Goal: Task Accomplishment & Management: Use online tool/utility

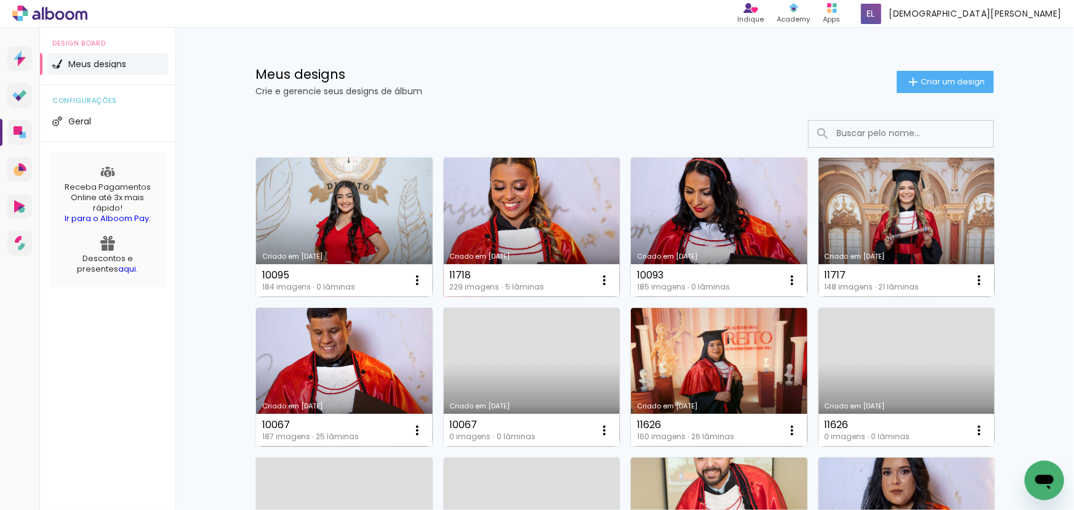
click at [535, 193] on link "Criado em [DATE]" at bounding box center [532, 227] width 177 height 139
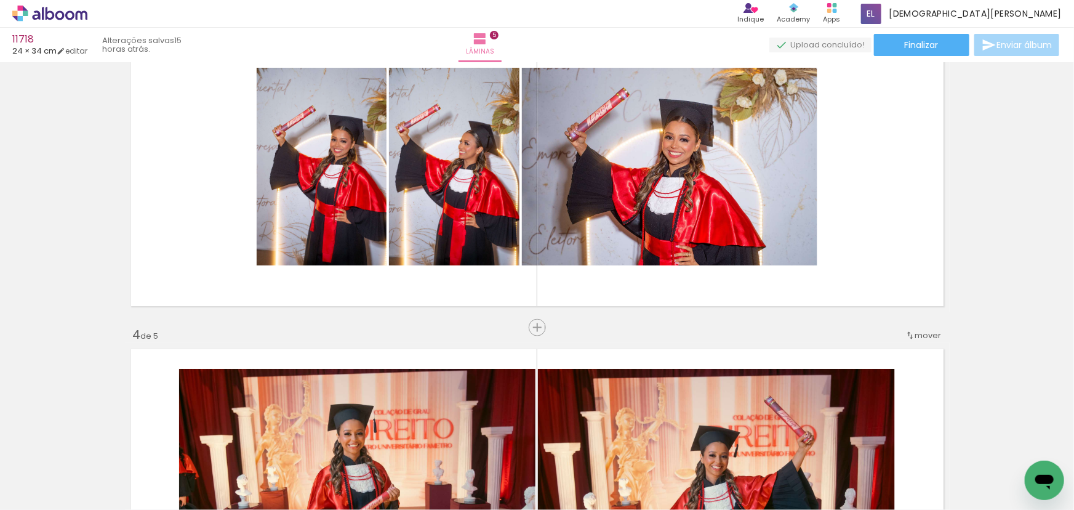
scroll to position [727, 0]
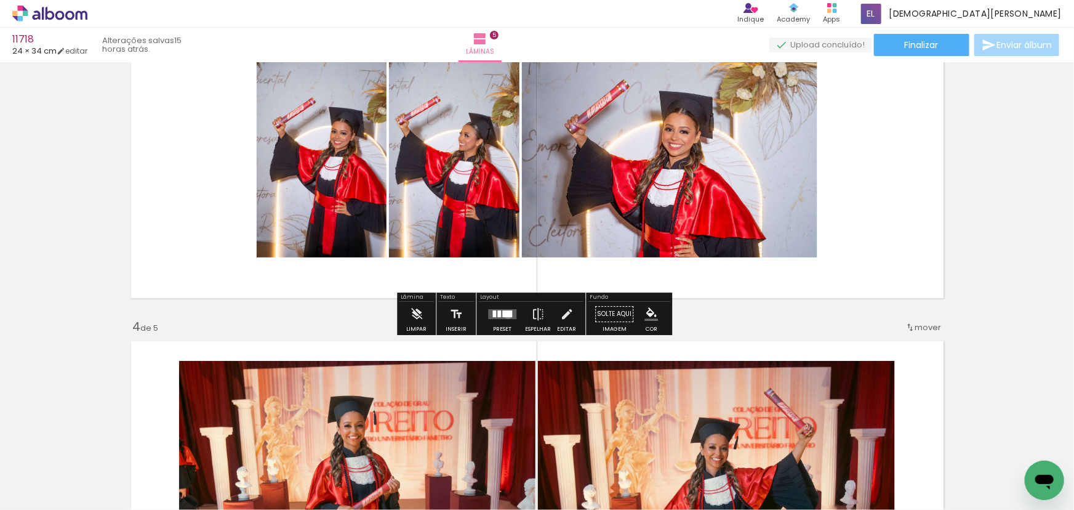
drag, startPoint x: 505, startPoint y: 314, endPoint x: 865, endPoint y: 158, distance: 391.9
click at [506, 314] on div at bounding box center [507, 314] width 10 height 7
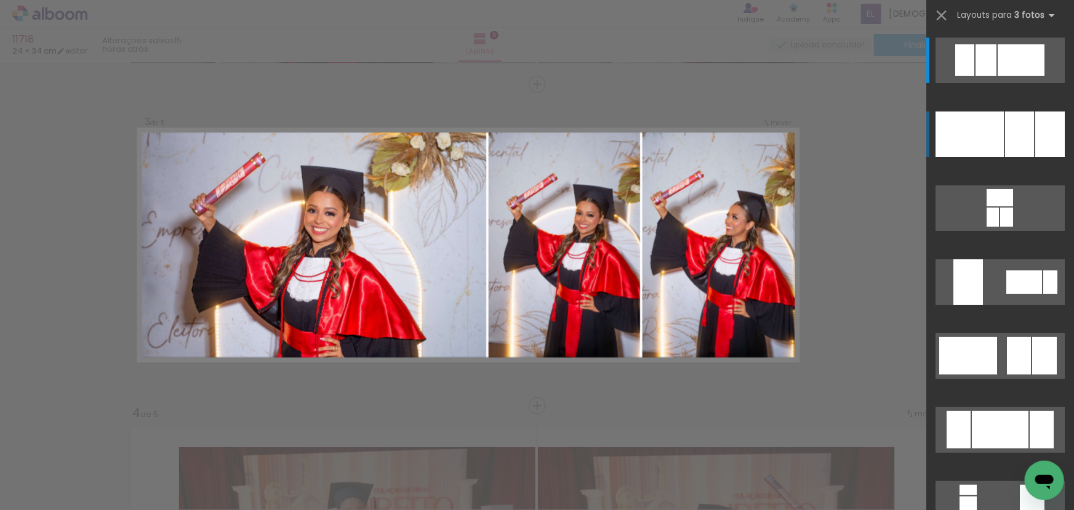
click at [1035, 132] on div at bounding box center [1050, 134] width 30 height 46
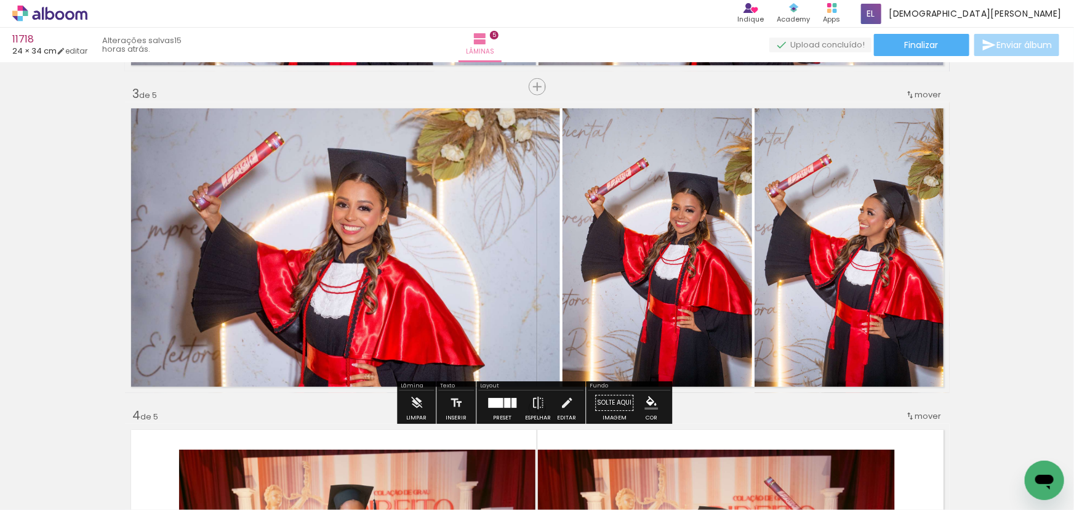
drag, startPoint x: 1018, startPoint y: 140, endPoint x: 901, endPoint y: 154, distance: 117.7
click at [1015, 142] on div "Inserir lâmina 1 de 5 Inserir lâmina 2 de 5 Inserir lâmina 3 de 5 Inserir lâmin…" at bounding box center [537, 392] width 1074 height 1928
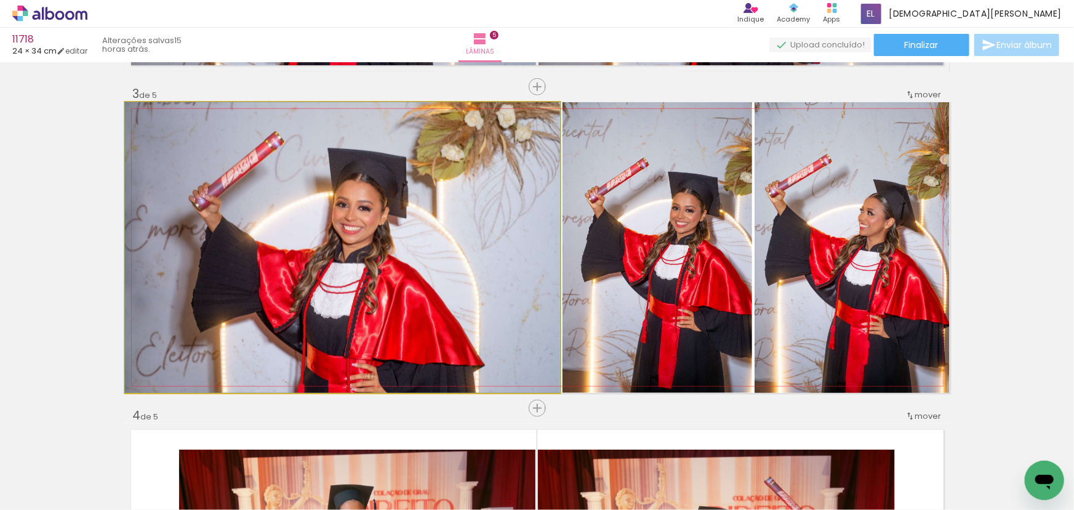
click at [509, 207] on quentale-photo at bounding box center [342, 247] width 435 height 290
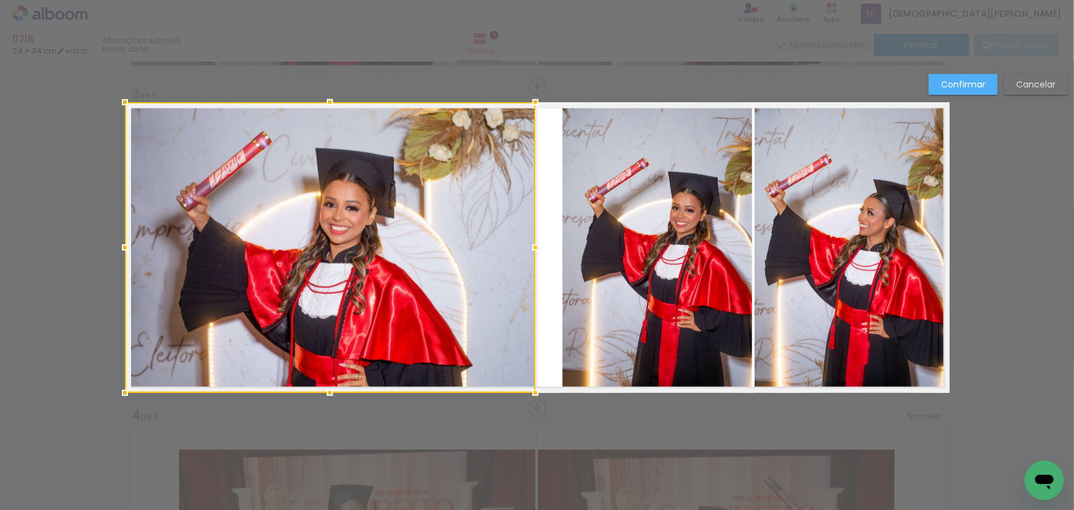
drag, startPoint x: 553, startPoint y: 247, endPoint x: 531, endPoint y: 242, distance: 22.7
click at [531, 242] on div at bounding box center [535, 247] width 25 height 25
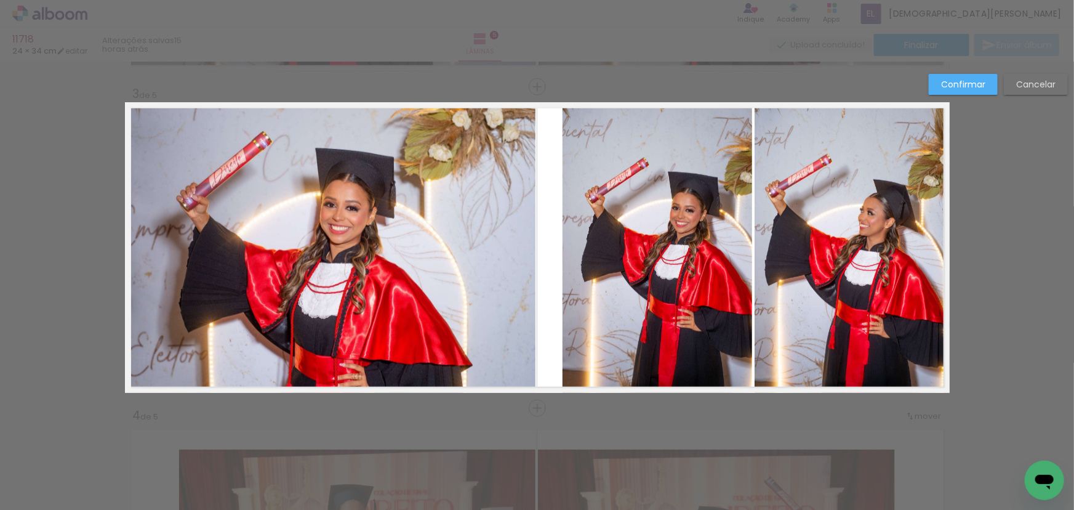
click at [584, 234] on quentale-photo at bounding box center [657, 247] width 190 height 290
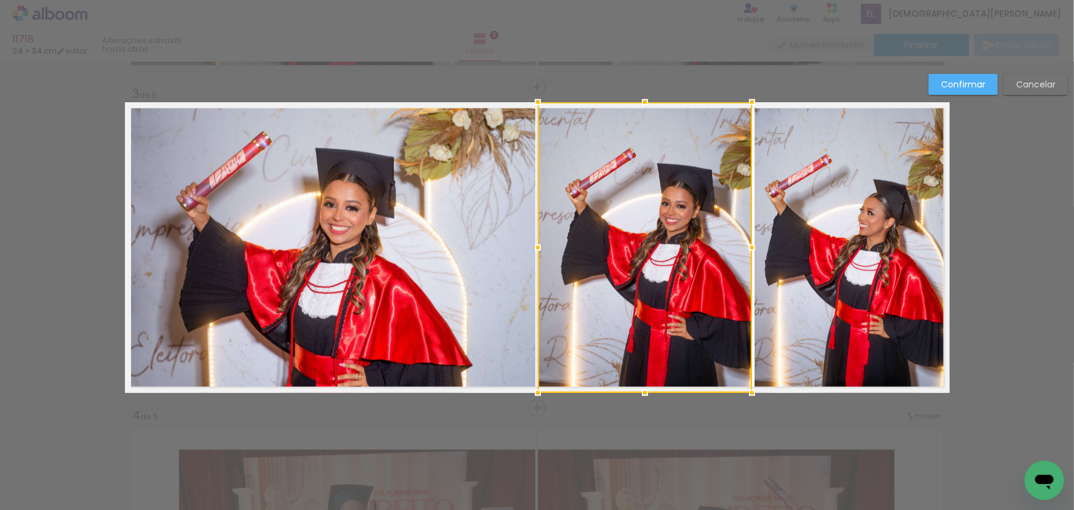
drag, startPoint x: 559, startPoint y: 243, endPoint x: 535, endPoint y: 244, distance: 24.6
click at [535, 244] on div at bounding box center [538, 247] width 25 height 25
click at [0, 0] on slot "Confirmar" at bounding box center [0, 0] width 0 height 0
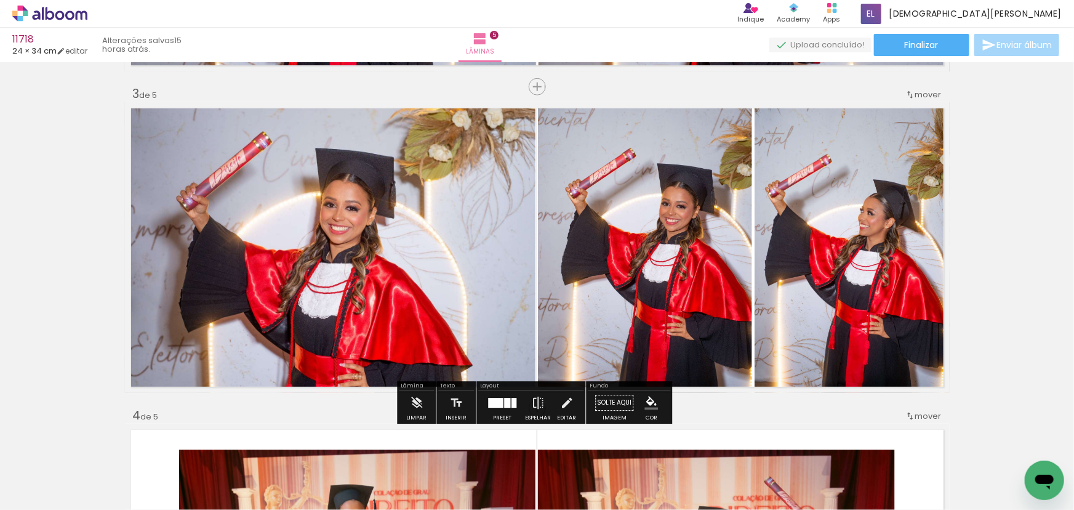
click at [834, 240] on quentale-photo at bounding box center [851, 247] width 195 height 290
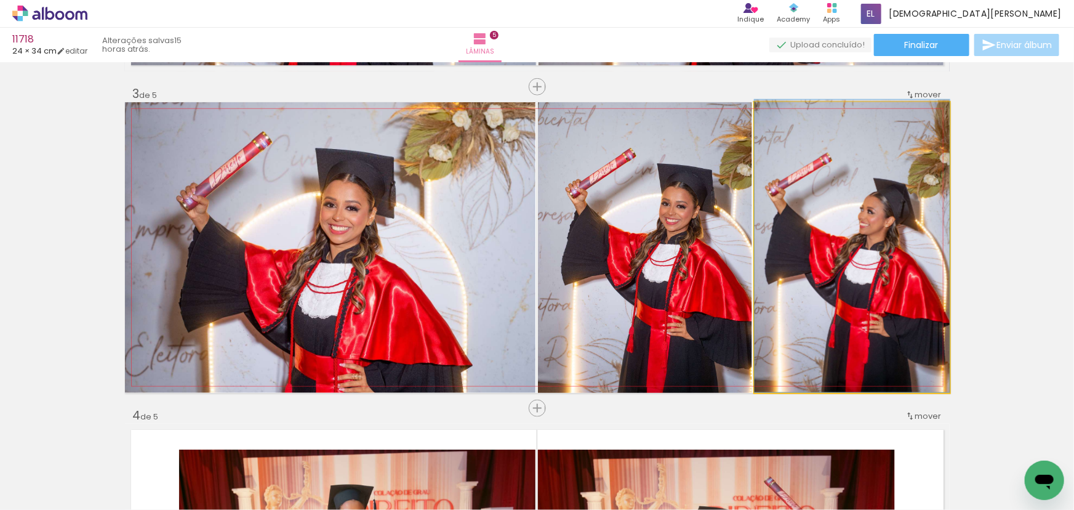
drag, startPoint x: 808, startPoint y: 267, endPoint x: 800, endPoint y: 265, distance: 8.2
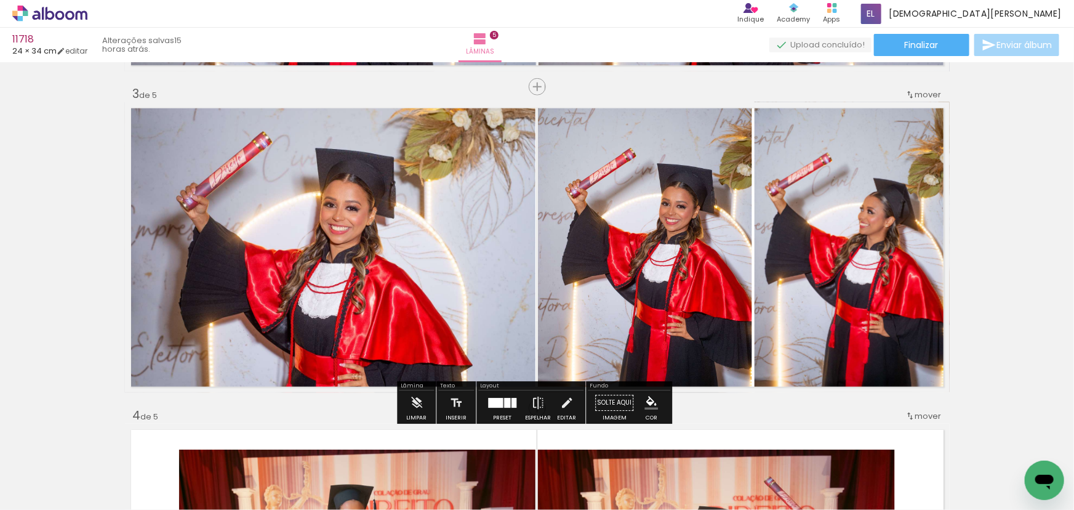
click at [1018, 258] on div "Inserir lâmina 1 de 5 Inserir lâmina 2 de 5 Inserir lâmina 3 de 5 Inserir lâmin…" at bounding box center [537, 392] width 1074 height 1928
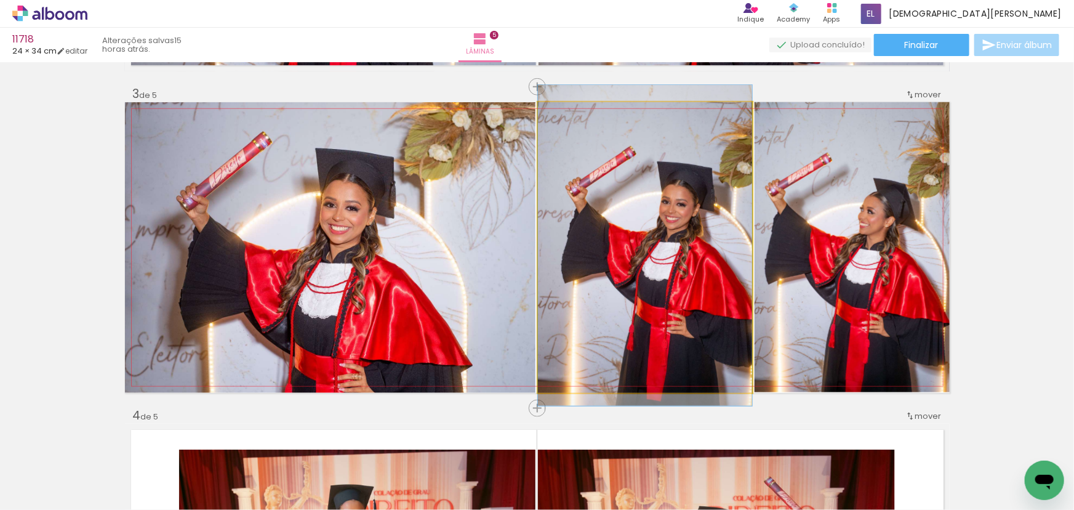
drag, startPoint x: 641, startPoint y: 299, endPoint x: 617, endPoint y: 297, distance: 24.1
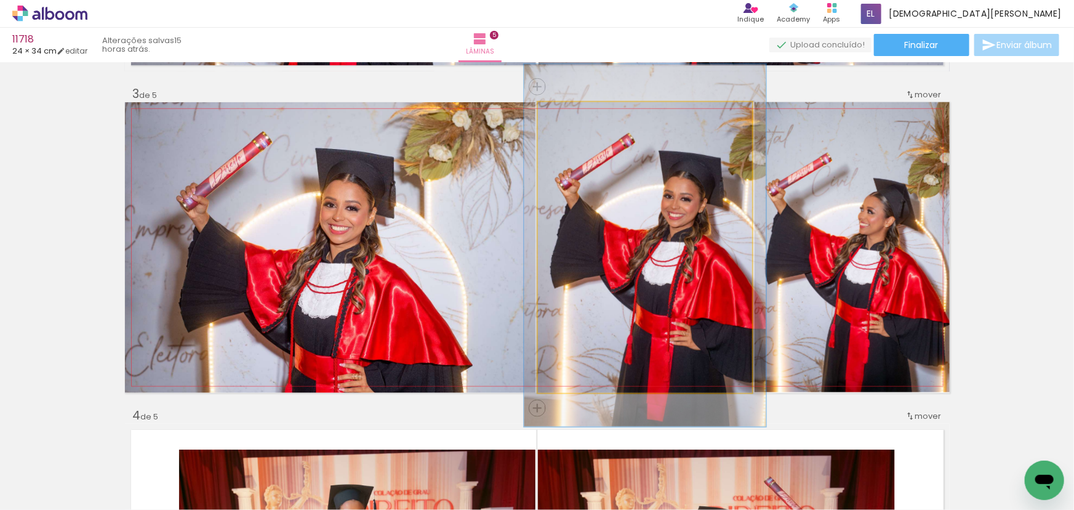
drag, startPoint x: 563, startPoint y: 114, endPoint x: 569, endPoint y: 113, distance: 6.2
type paper-slider "114"
click at [569, 113] on div at bounding box center [571, 115] width 11 height 11
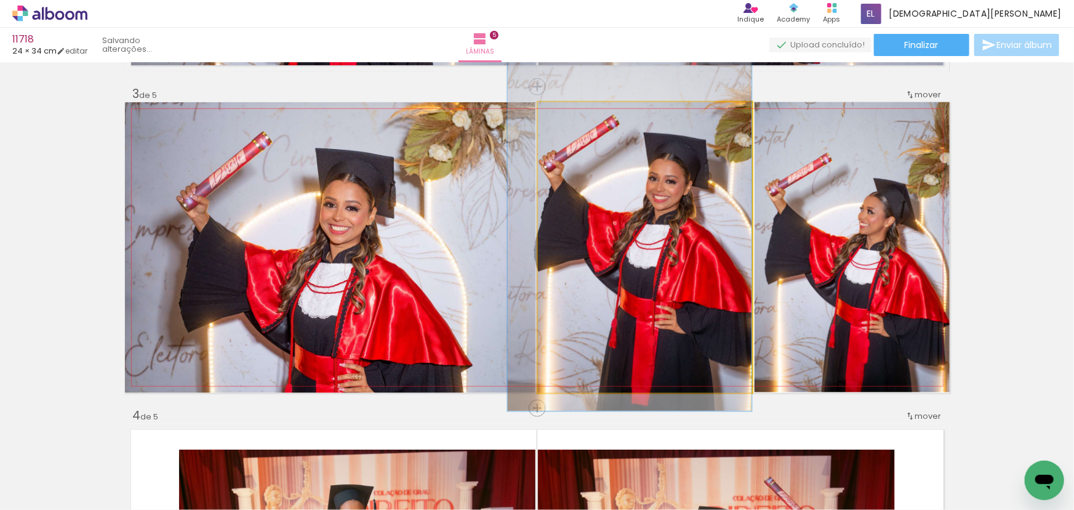
drag, startPoint x: 650, startPoint y: 199, endPoint x: 636, endPoint y: 185, distance: 19.6
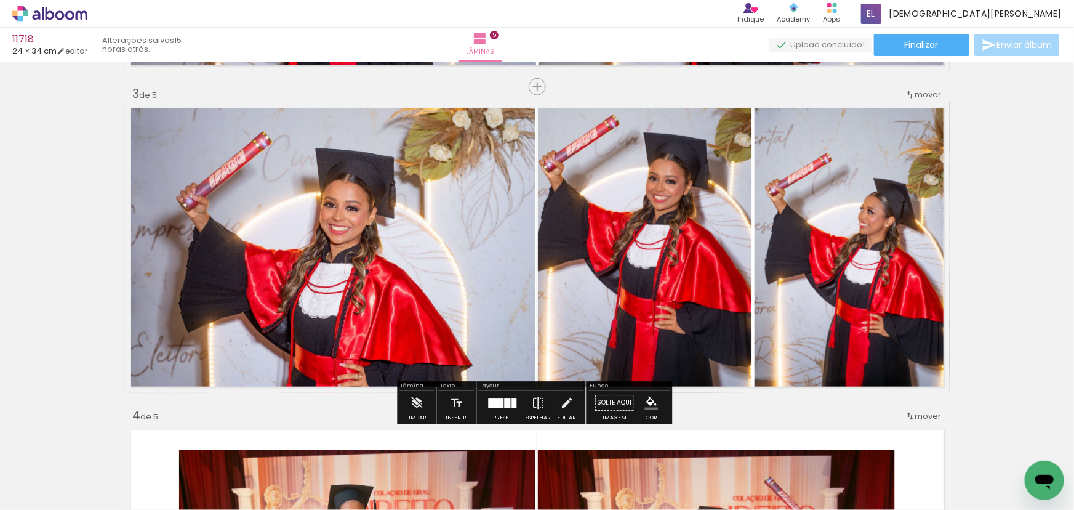
click at [1034, 185] on div "Inserir lâmina 1 de 5 Inserir lâmina 2 de 5 Inserir lâmina 3 de 5 Inserir lâmin…" at bounding box center [537, 392] width 1074 height 1928
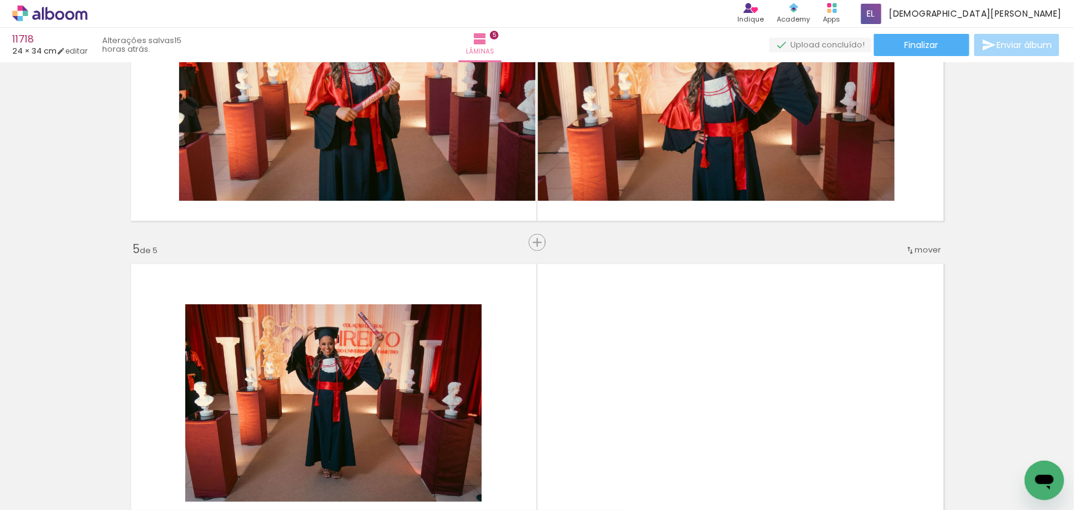
scroll to position [1141, 0]
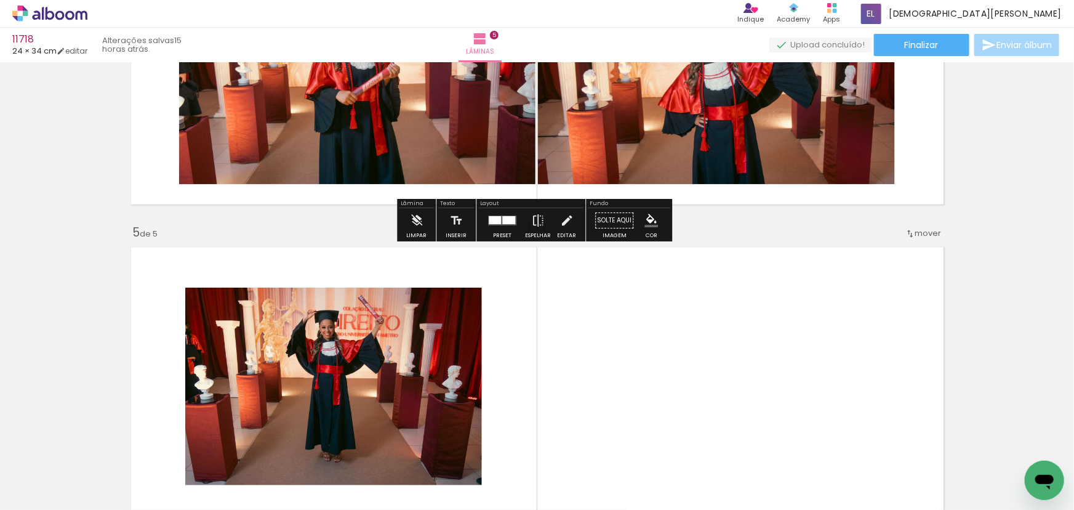
drag, startPoint x: 505, startPoint y: 219, endPoint x: 742, endPoint y: 184, distance: 240.1
click at [506, 217] on div at bounding box center [508, 221] width 13 height 8
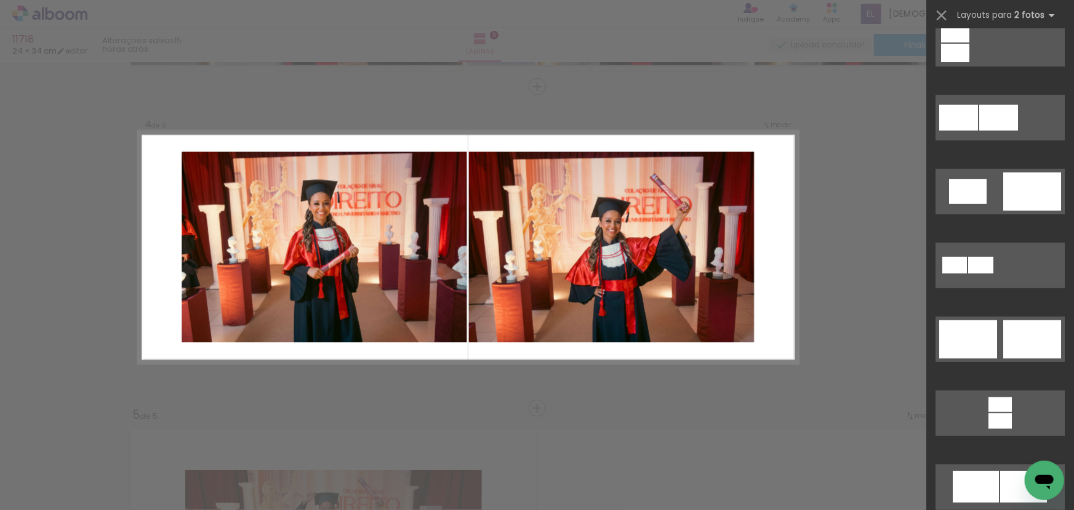
scroll to position [119, 0]
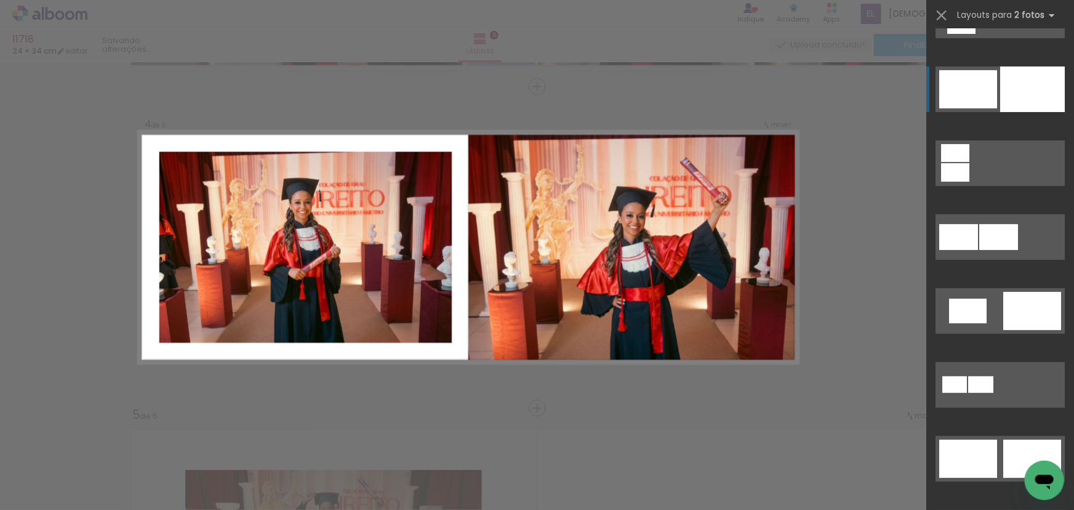
click at [1031, 84] on div at bounding box center [1032, 89] width 65 height 46
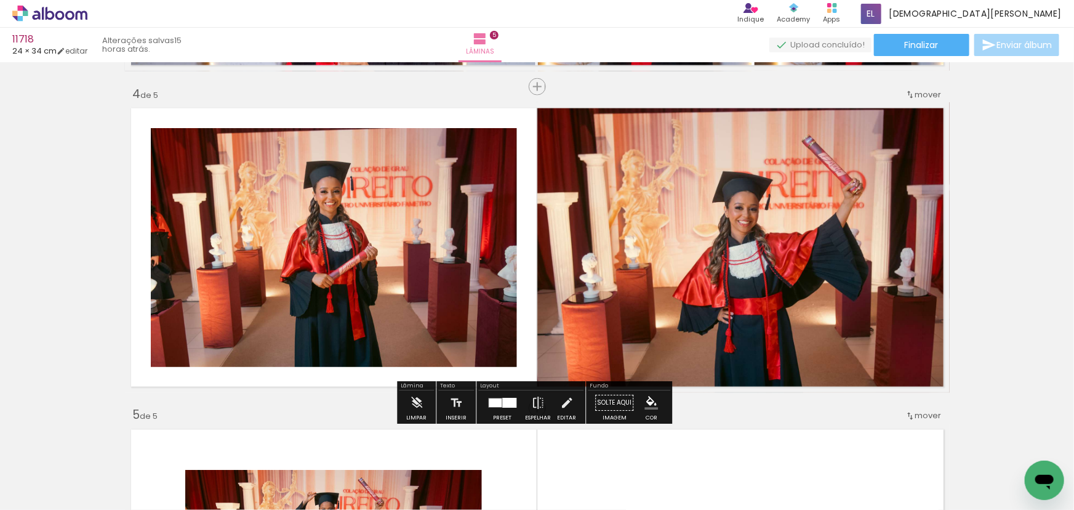
click at [962, 97] on div "Inserir lâmina 1 de 5 Inserir lâmina 2 de 5 Inserir lâmina 3 de 5 Inserir lâmin…" at bounding box center [537, 71] width 1074 height 1928
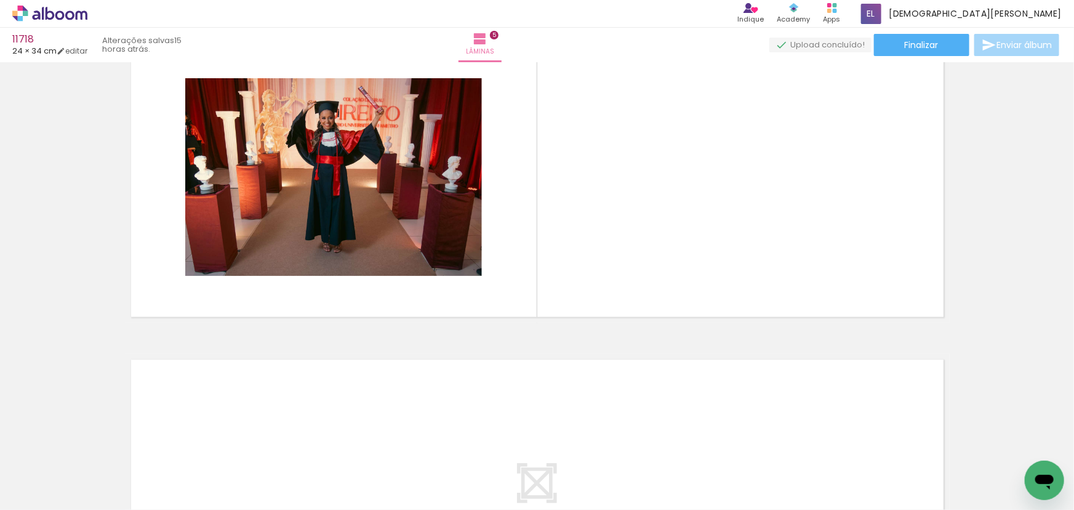
scroll to position [0, 799]
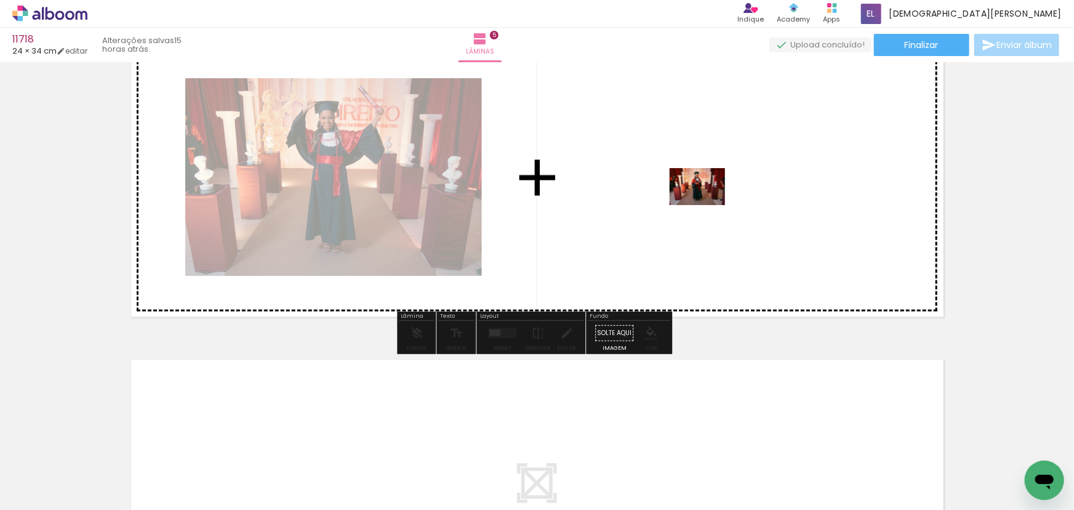
drag, startPoint x: 621, startPoint y: 254, endPoint x: 706, endPoint y: 205, distance: 98.4
click at [706, 205] on quentale-workspace at bounding box center [537, 255] width 1074 height 510
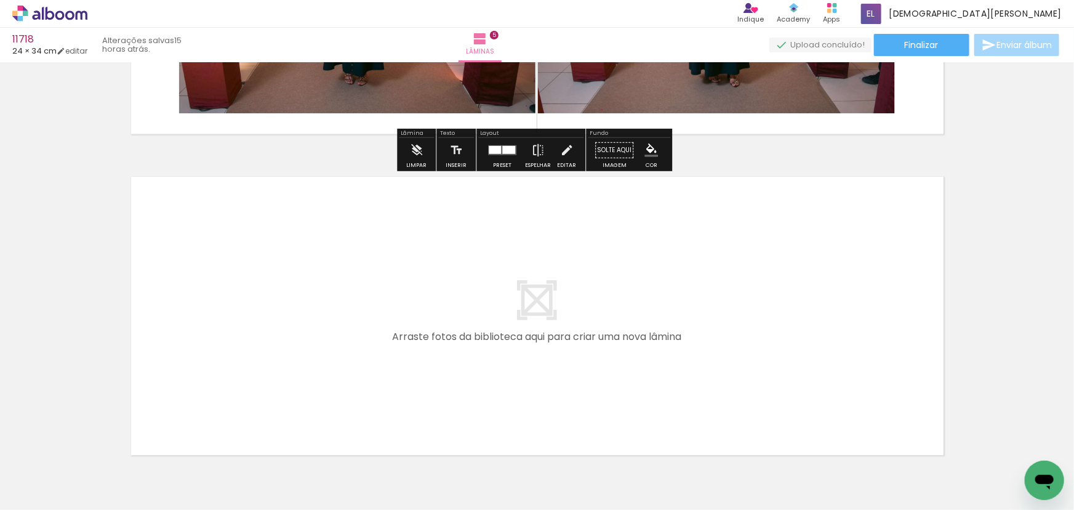
scroll to position [1604, 0]
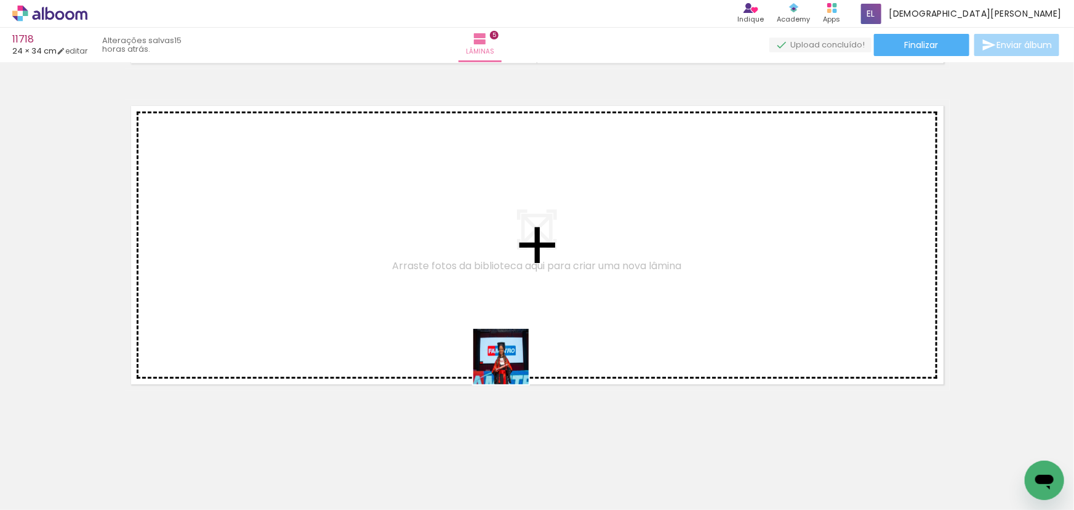
drag, startPoint x: 532, startPoint y: 406, endPoint x: 610, endPoint y: 414, distance: 78.5
click at [510, 362] on quentale-workspace at bounding box center [537, 255] width 1074 height 510
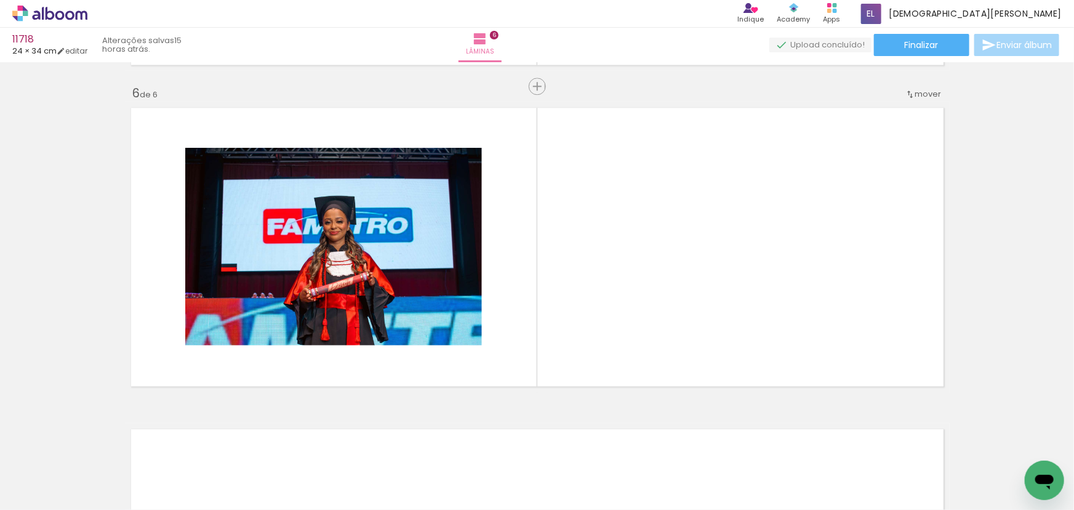
scroll to position [1601, 0]
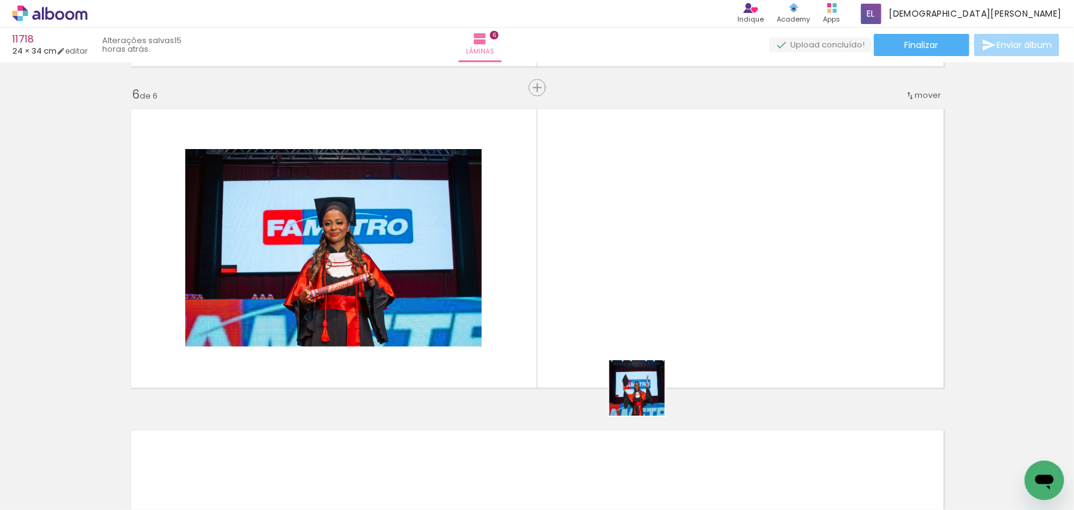
drag, startPoint x: 641, startPoint y: 470, endPoint x: 634, endPoint y: 302, distance: 168.1
click at [634, 302] on quentale-workspace at bounding box center [537, 255] width 1074 height 510
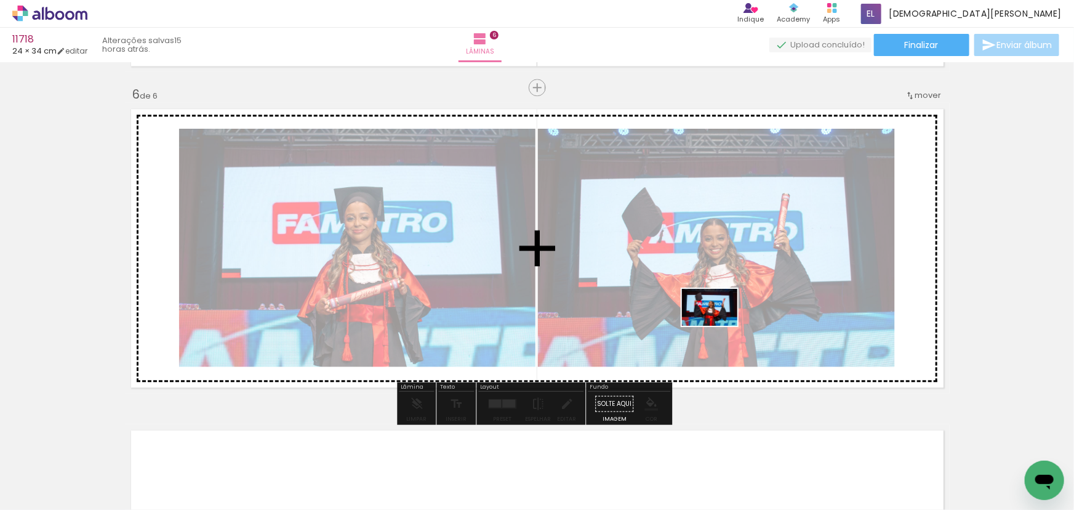
drag, startPoint x: 911, startPoint y: 465, endPoint x: 719, endPoint y: 326, distance: 237.4
click at [719, 326] on quentale-workspace at bounding box center [537, 255] width 1074 height 510
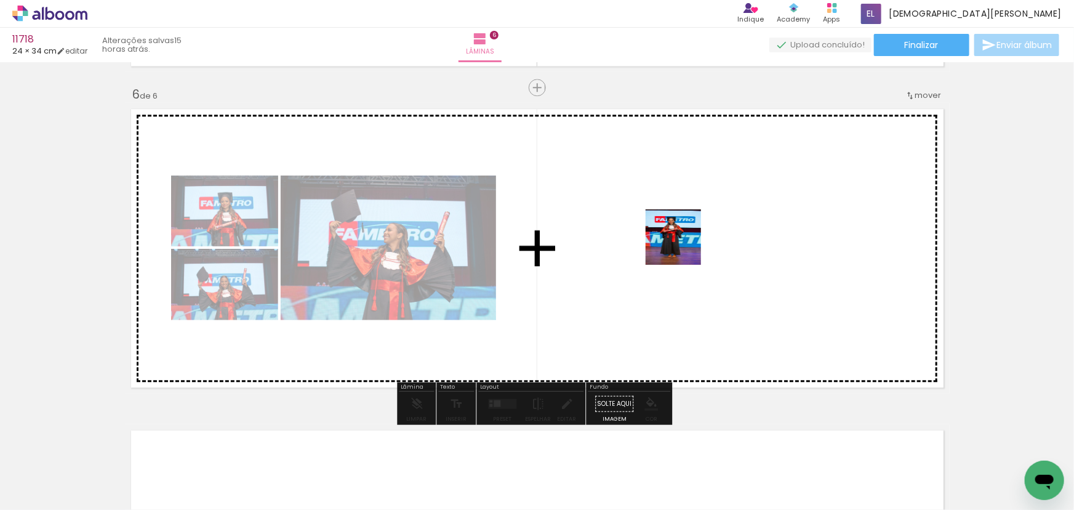
drag, startPoint x: 645, startPoint y: 310, endPoint x: 681, endPoint y: 242, distance: 76.5
click at [681, 242] on quentale-workspace at bounding box center [537, 255] width 1074 height 510
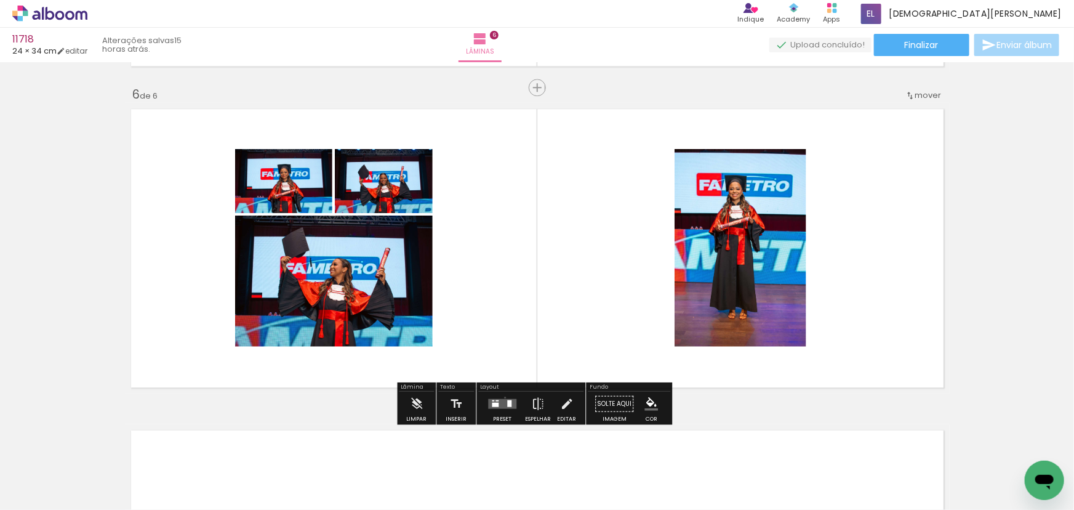
drag, startPoint x: 502, startPoint y: 396, endPoint x: 671, endPoint y: 267, distance: 212.4
click at [503, 396] on div at bounding box center [502, 403] width 33 height 25
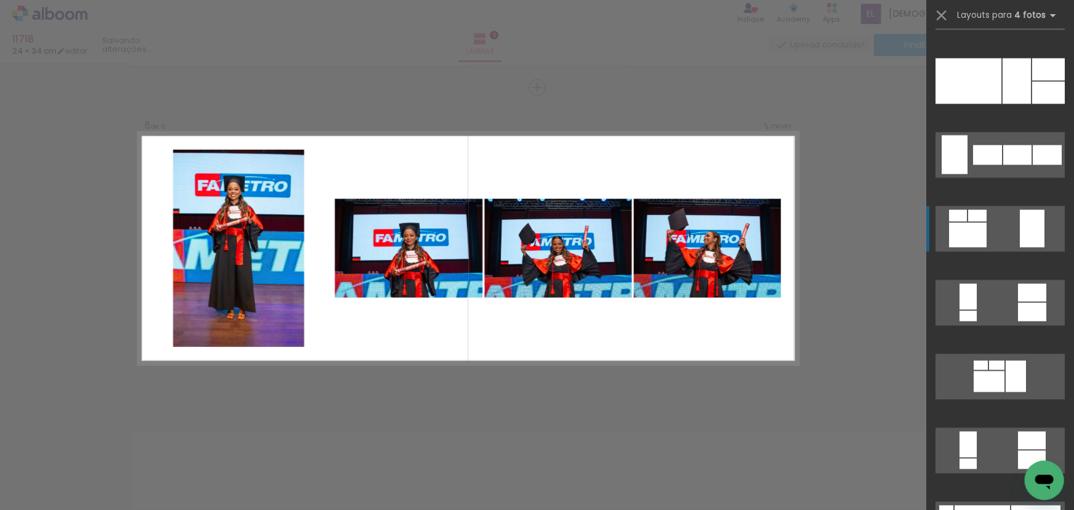
scroll to position [895, 0]
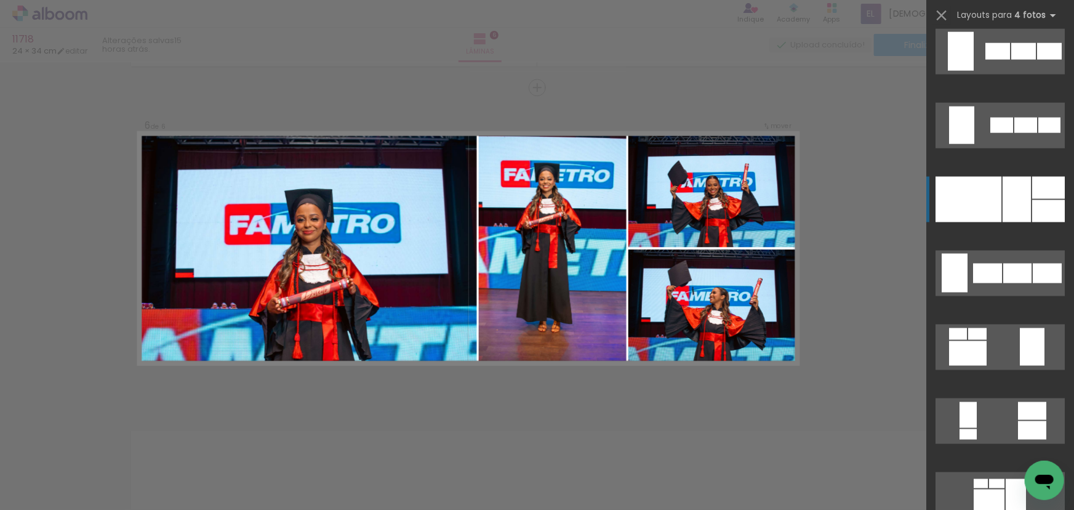
click at [1032, 195] on div at bounding box center [1048, 188] width 33 height 22
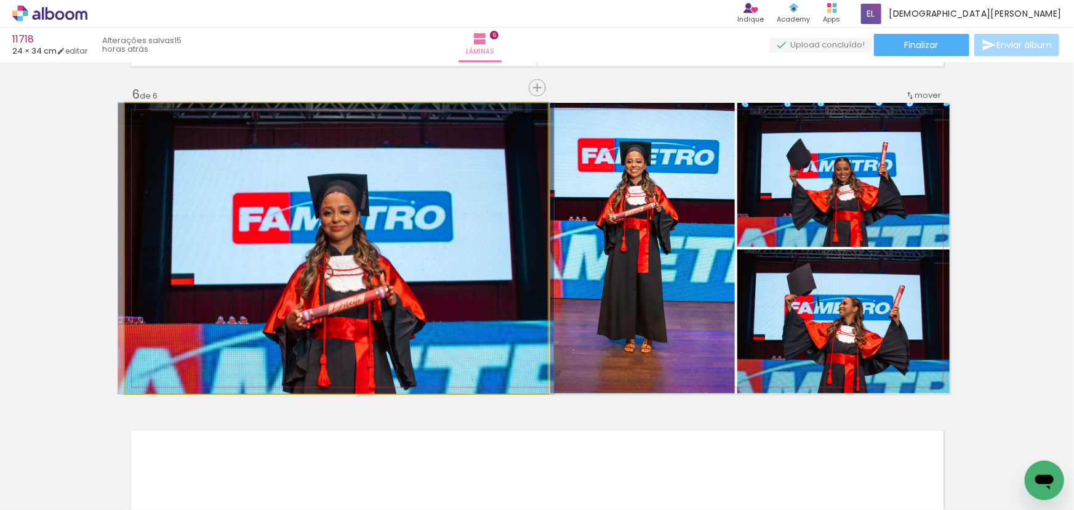
click at [484, 274] on quentale-photo at bounding box center [336, 248] width 423 height 290
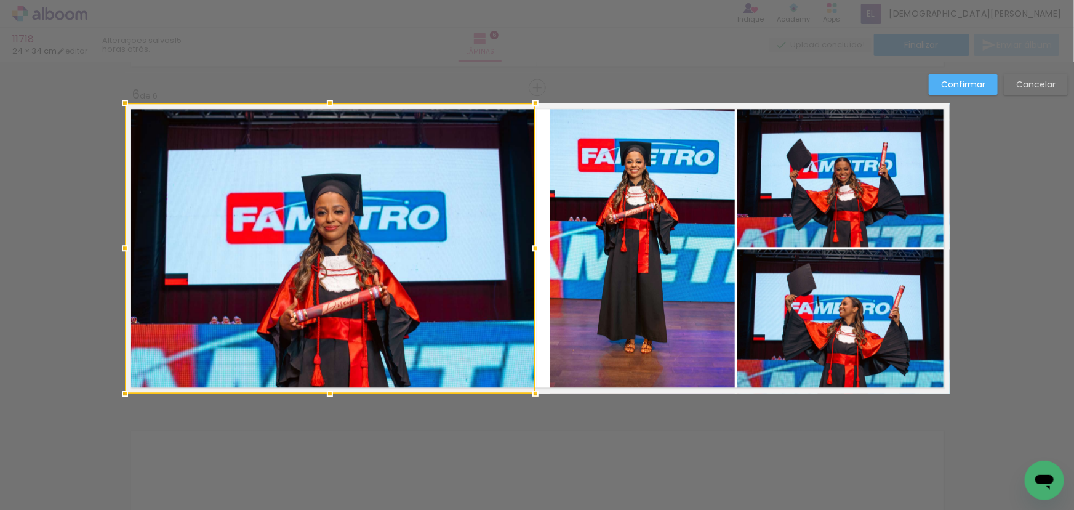
drag, startPoint x: 546, startPoint y: 246, endPoint x: 534, endPoint y: 244, distance: 12.4
click at [534, 244] on div at bounding box center [535, 248] width 25 height 25
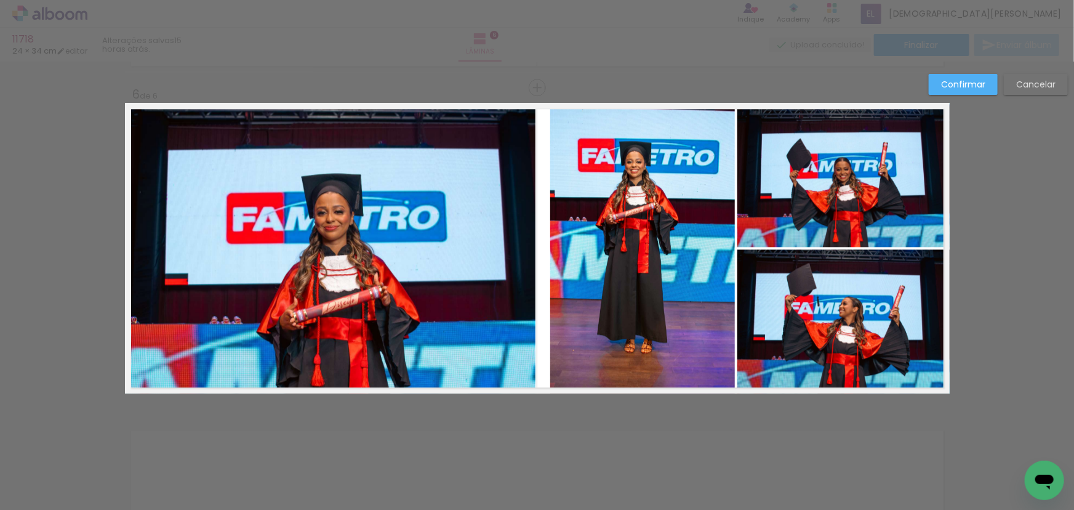
click at [606, 212] on quentale-photo at bounding box center [642, 248] width 185 height 290
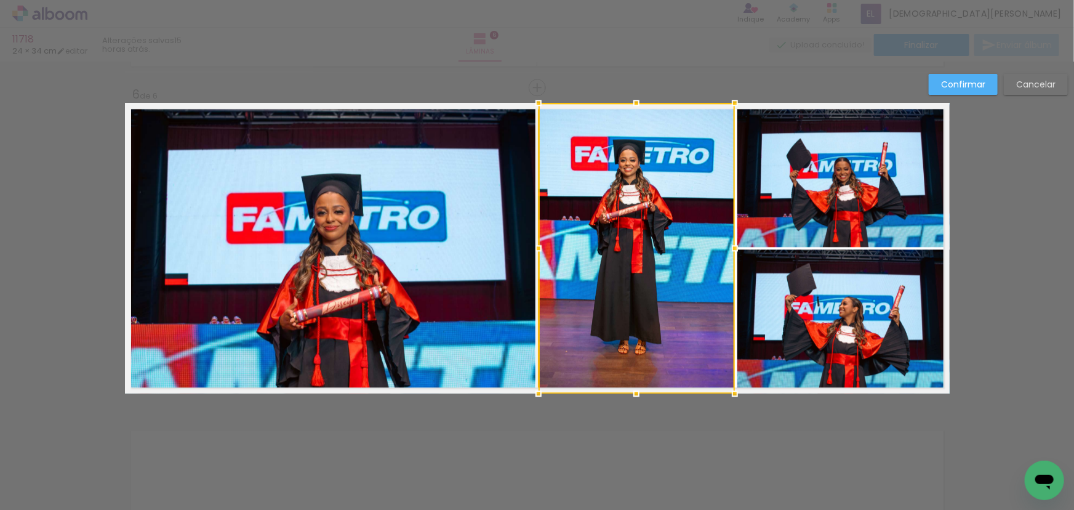
drag, startPoint x: 544, startPoint y: 242, endPoint x: 535, endPoint y: 241, distance: 9.3
click at [535, 241] on div at bounding box center [538, 248] width 25 height 25
click at [0, 0] on slot "Confirmar" at bounding box center [0, 0] width 0 height 0
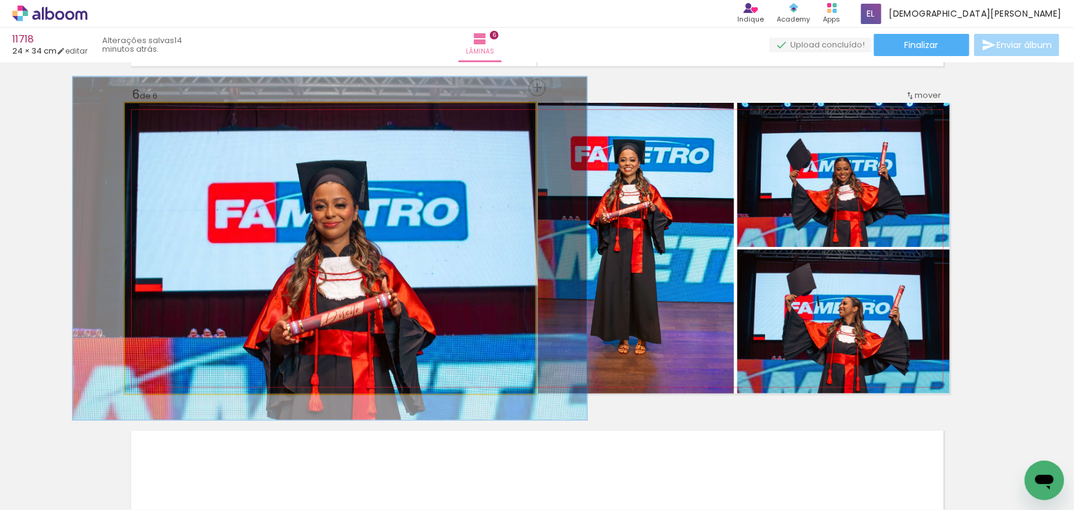
drag, startPoint x: 153, startPoint y: 117, endPoint x: 161, endPoint y: 118, distance: 8.1
type paper-slider "118"
click at [161, 118] on div at bounding box center [161, 116] width 20 height 20
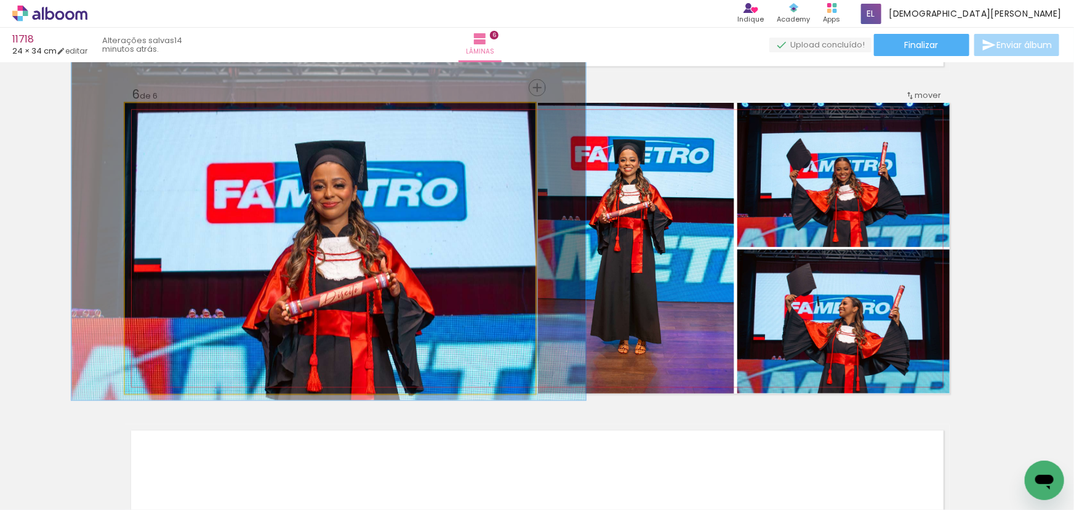
drag, startPoint x: 249, startPoint y: 181, endPoint x: 247, endPoint y: 161, distance: 19.7
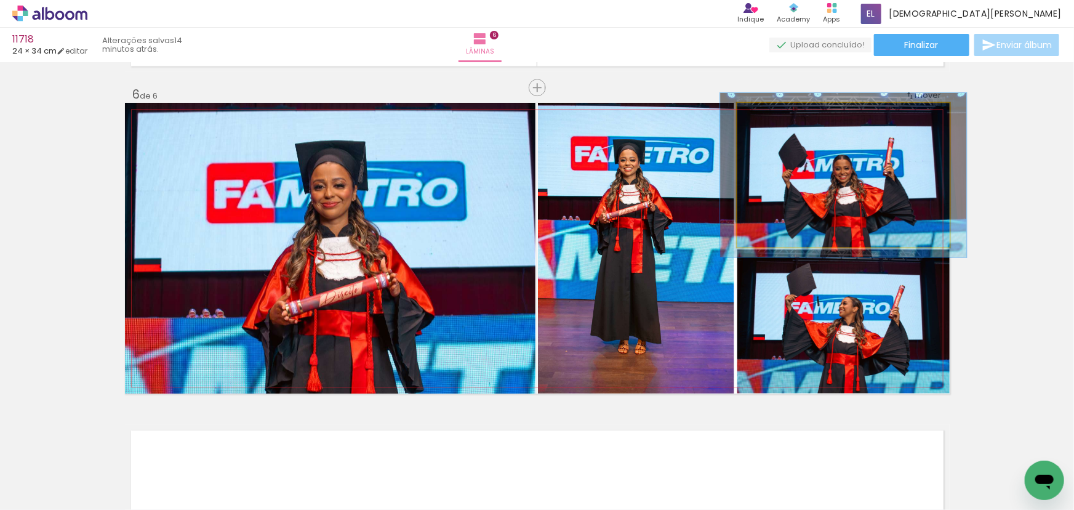
drag, startPoint x: 763, startPoint y: 111, endPoint x: 769, endPoint y: 111, distance: 6.2
type paper-slider "114"
click at [769, 111] on div at bounding box center [772, 116] width 20 height 20
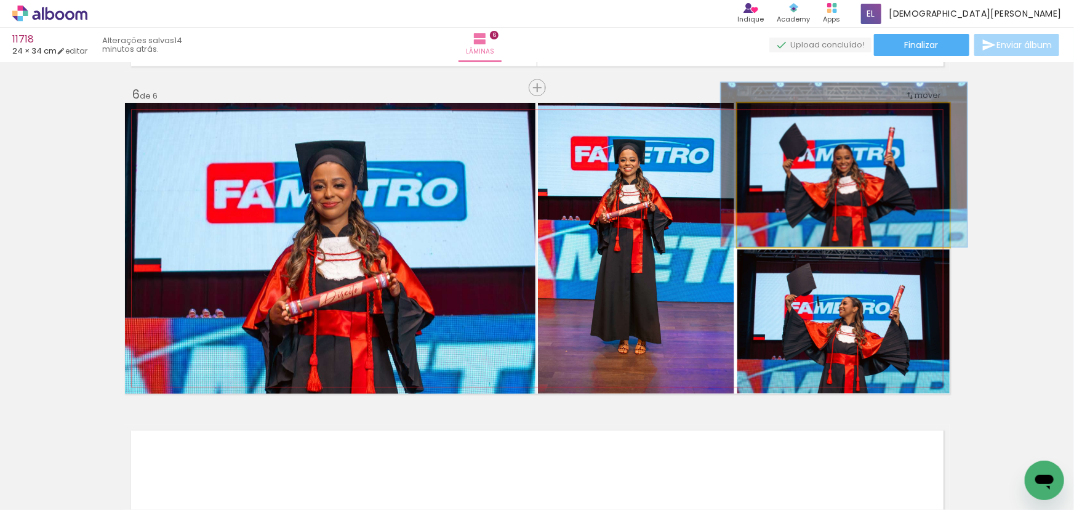
drag, startPoint x: 801, startPoint y: 155, endPoint x: 801, endPoint y: 146, distance: 8.6
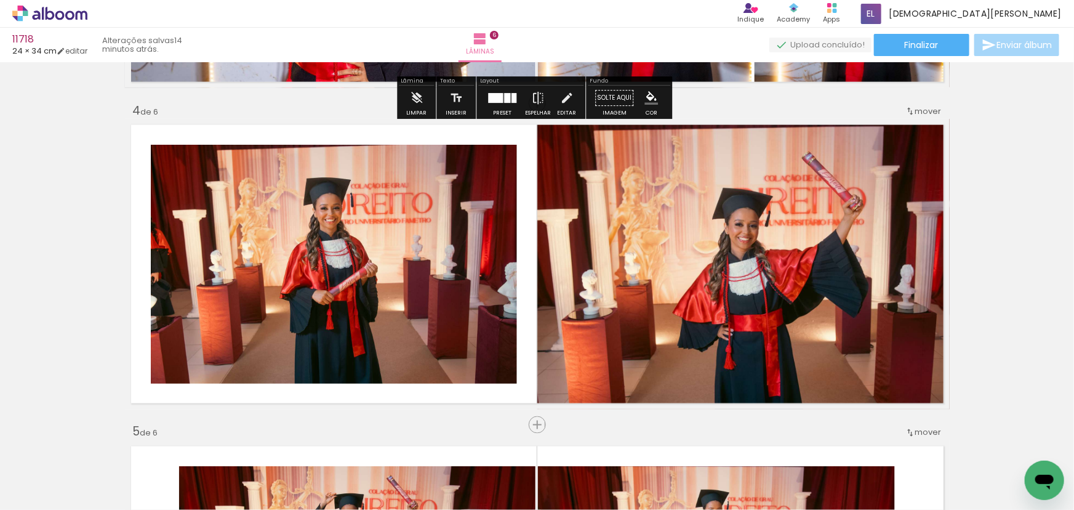
scroll to position [975, 0]
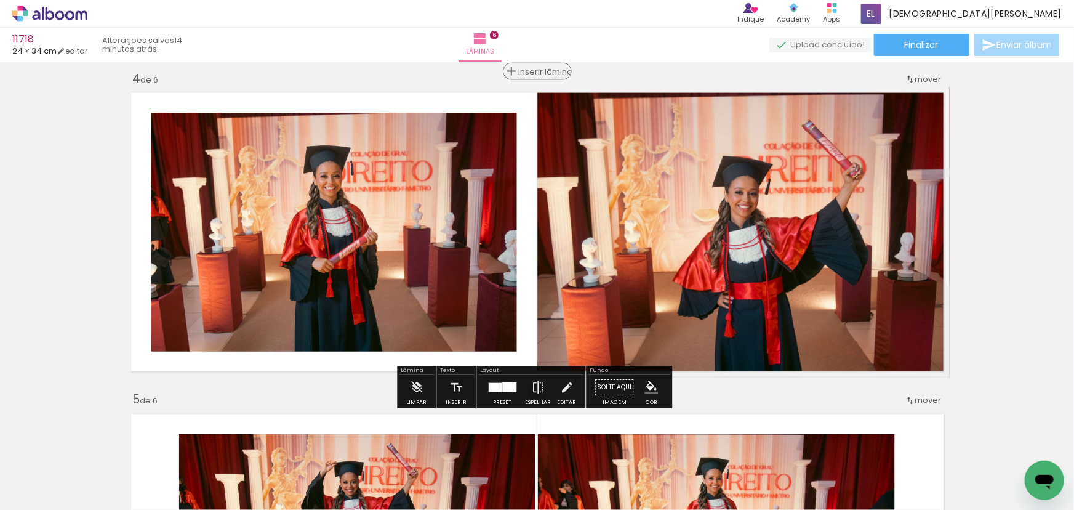
click at [538, 71] on span "Inserir lâmina" at bounding box center [543, 72] width 48 height 8
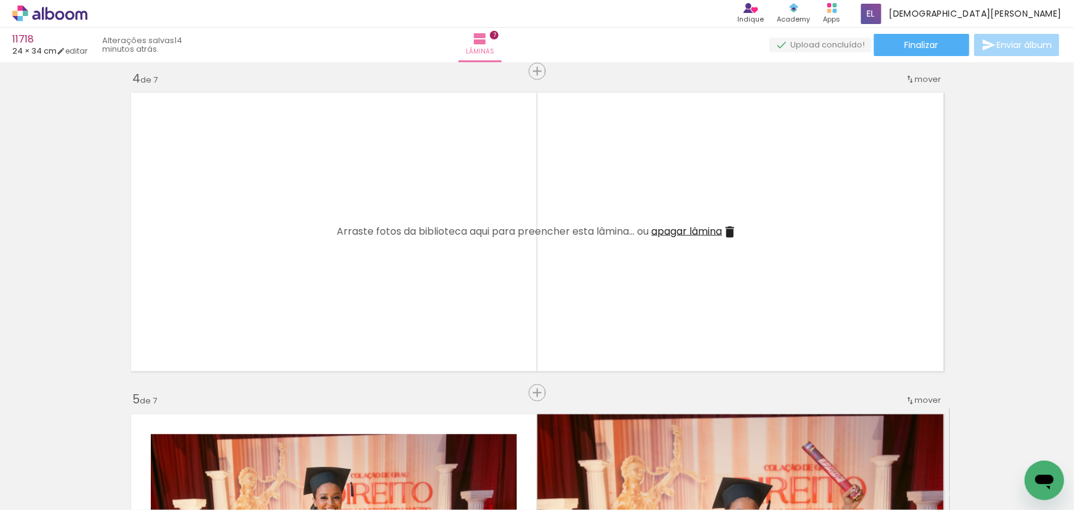
drag, startPoint x: 410, startPoint y: 473, endPoint x: 423, endPoint y: 410, distance: 64.0
click at [392, 370] on quentale-workspace at bounding box center [537, 255] width 1074 height 510
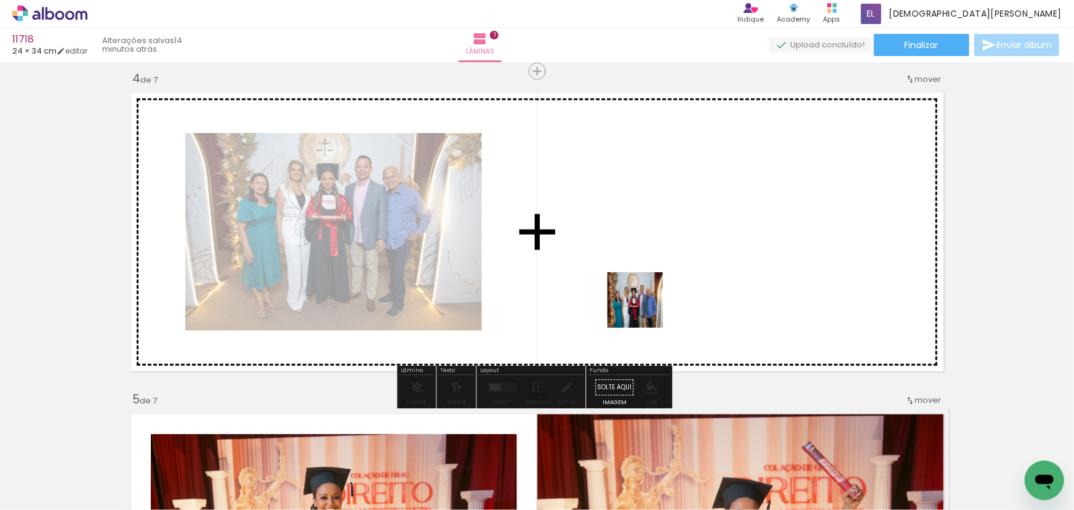
drag, startPoint x: 640, startPoint y: 319, endPoint x: 646, endPoint y: 301, distance: 18.7
click at [646, 301] on quentale-workspace at bounding box center [537, 255] width 1074 height 510
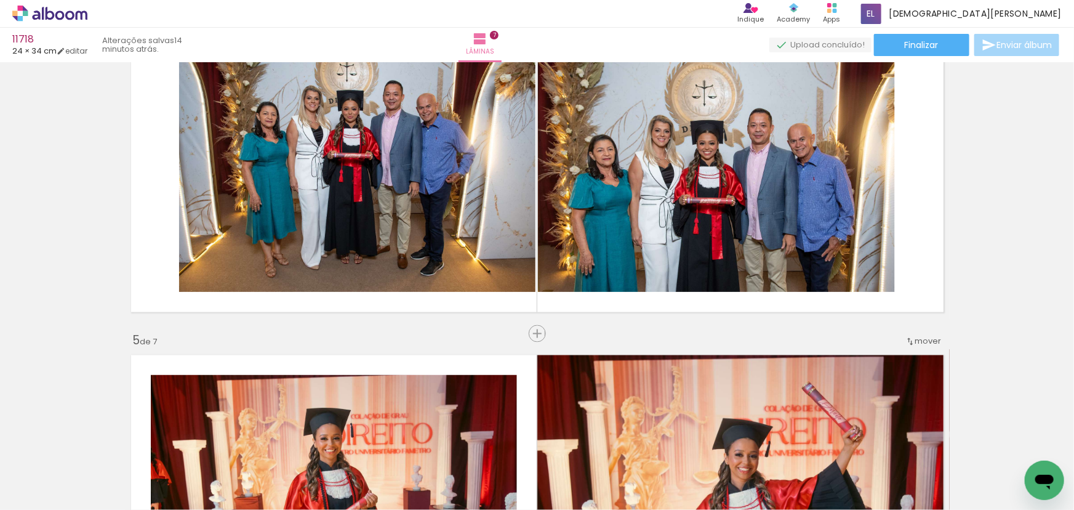
scroll to position [1031, 0]
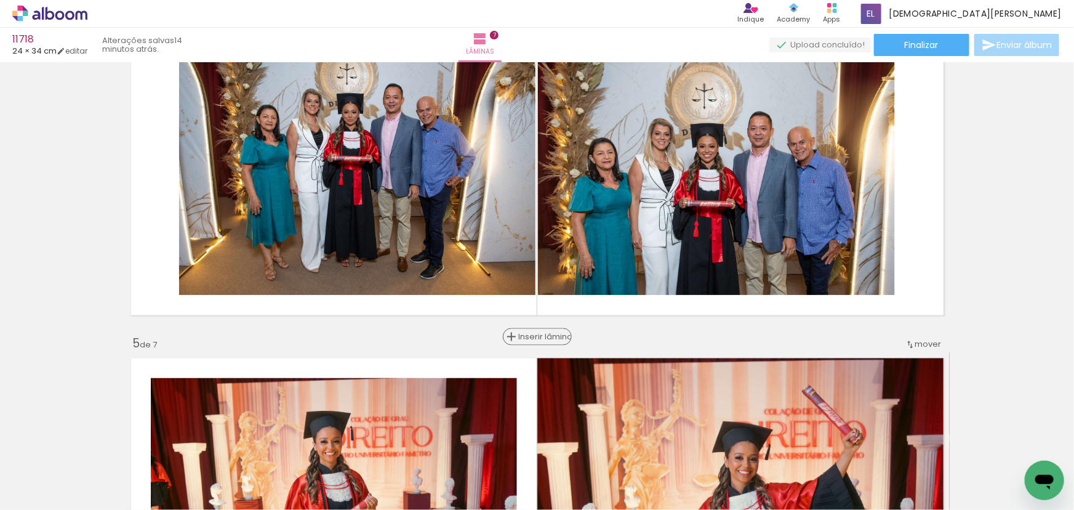
click at [527, 333] on span "Inserir lâmina" at bounding box center [543, 337] width 48 height 8
